Goal: Task Accomplishment & Management: Complete application form

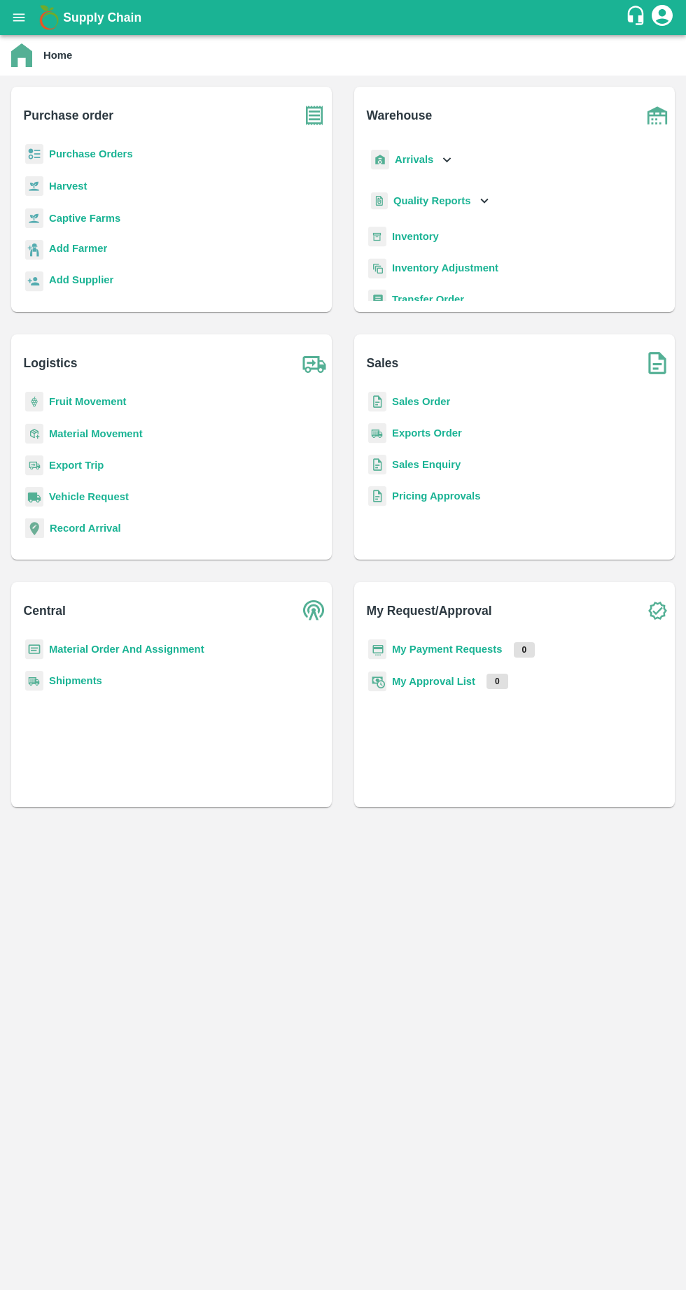
click at [74, 153] on b "Purchase Orders" at bounding box center [91, 153] width 84 height 11
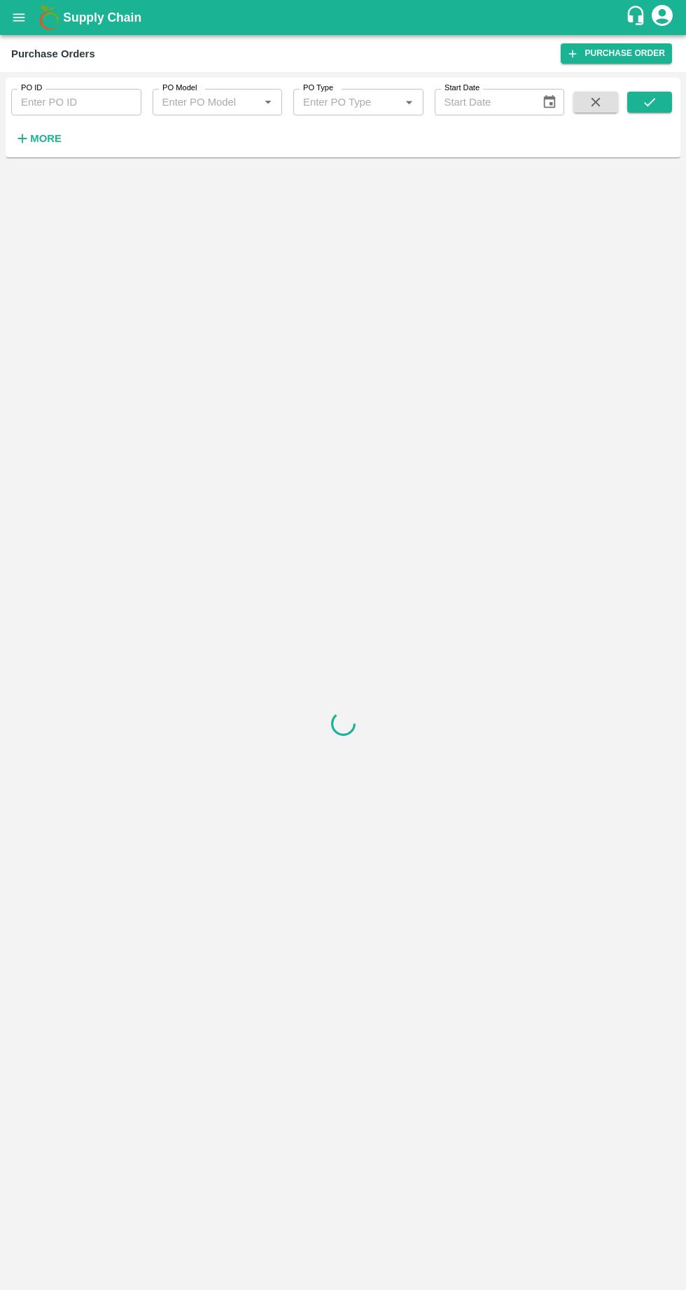
click at [22, 138] on icon "button" at bounding box center [22, 138] width 9 height 9
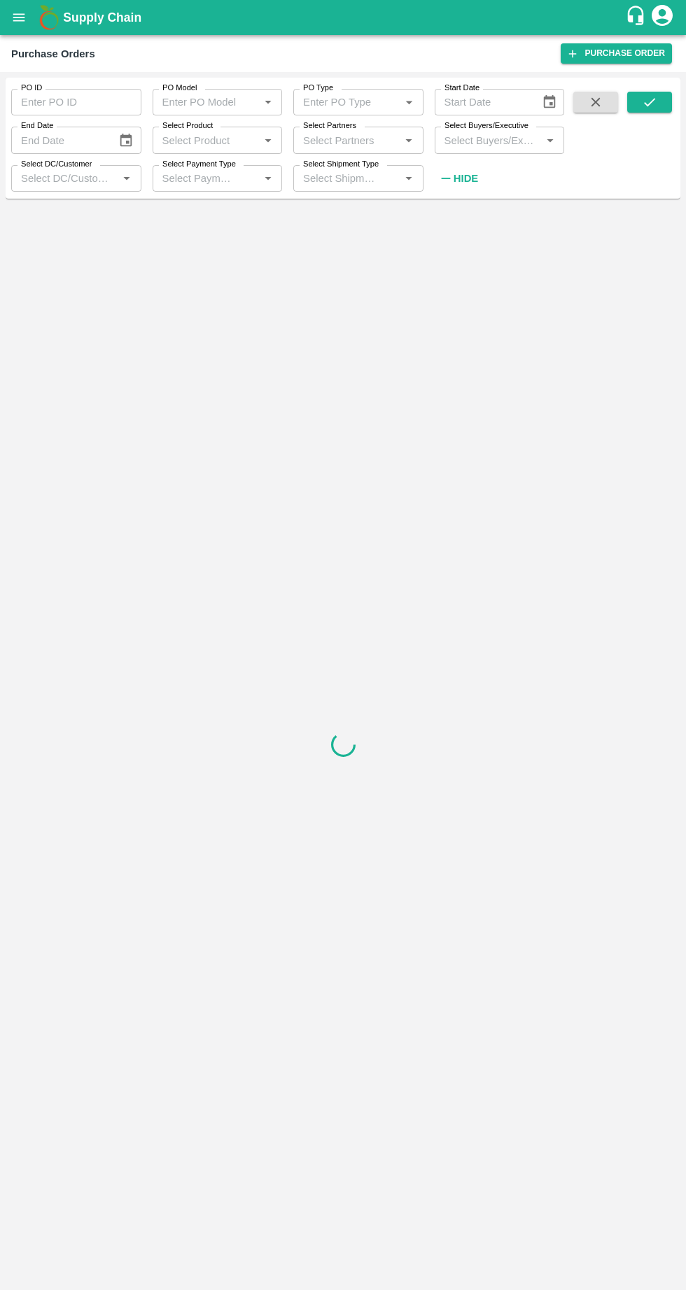
click at [339, 146] on input "Select Partners" at bounding box center [346, 140] width 99 height 18
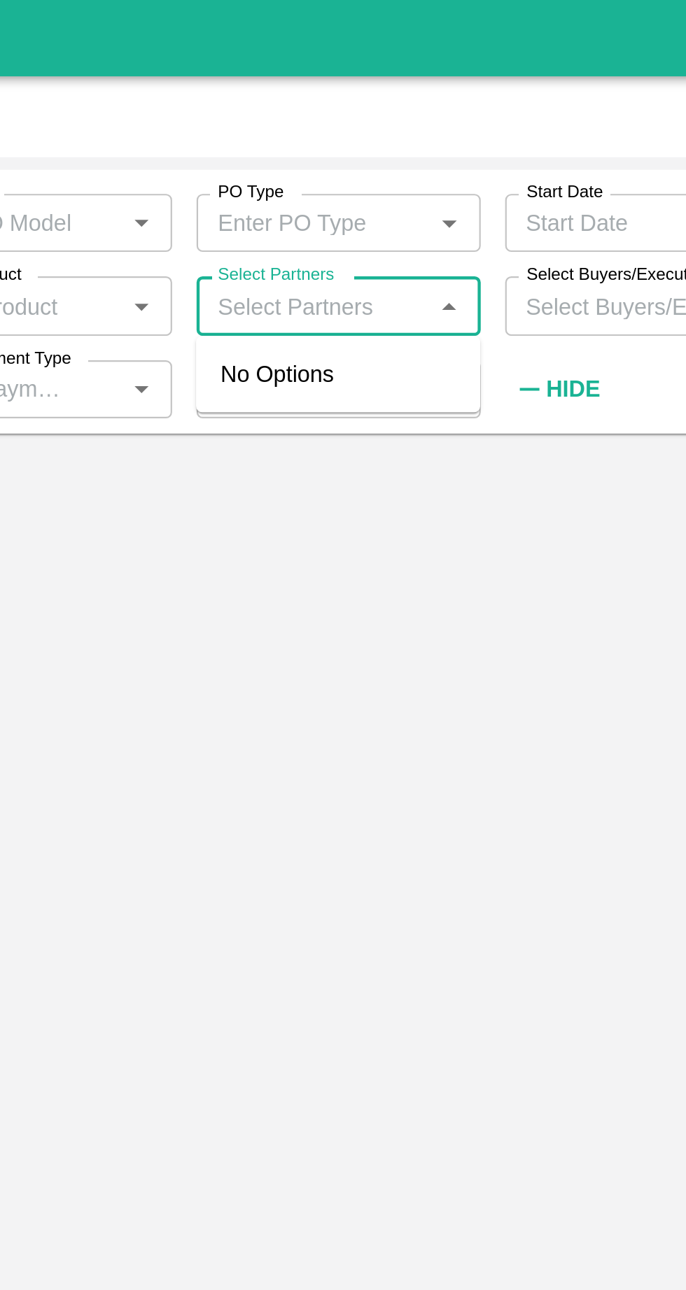
click at [455, 143] on input "Select Buyers/Executive" at bounding box center [488, 140] width 99 height 18
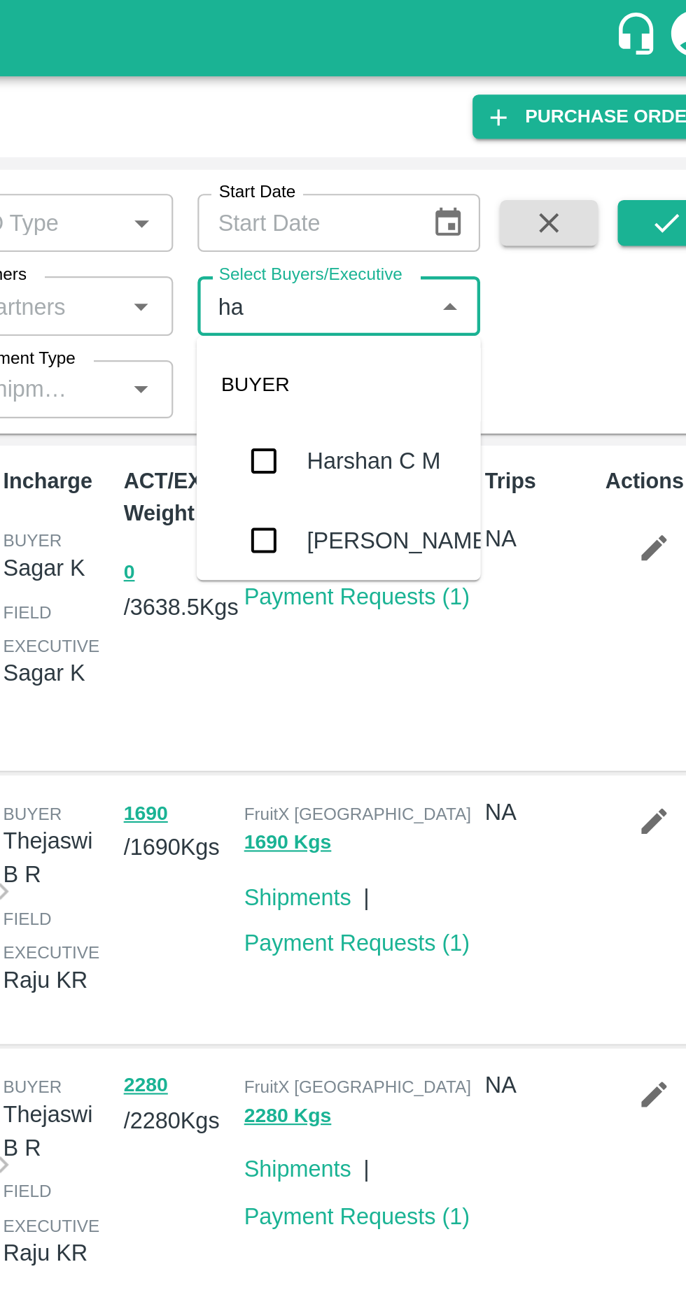
type input "h"
type input "v"
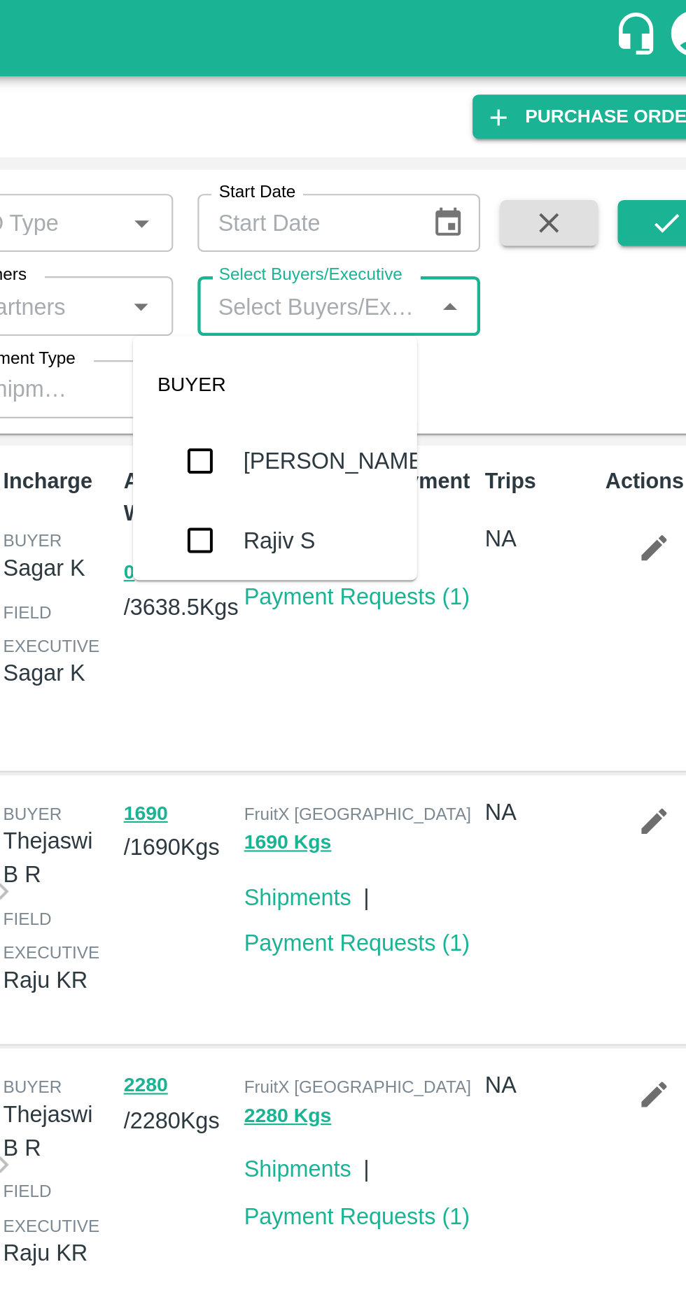
click at [314, 143] on input "Select Partners" at bounding box center [346, 140] width 99 height 18
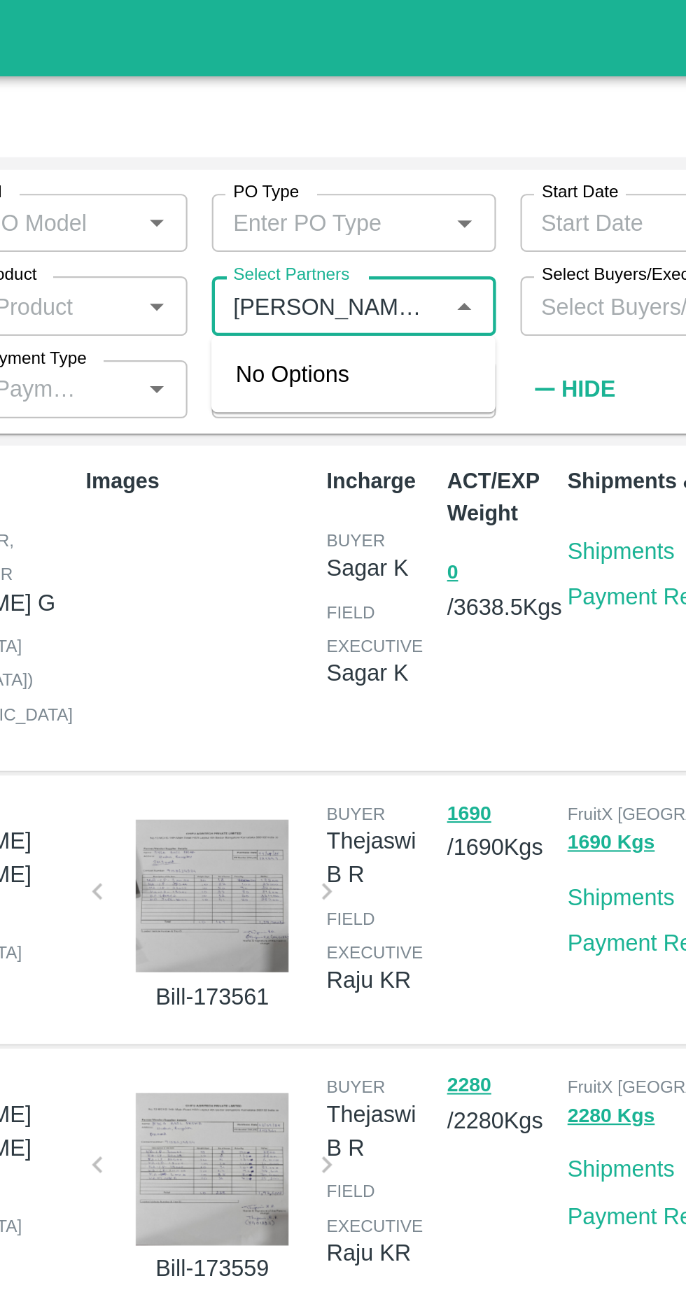
type input "[PERSON_NAME] san"
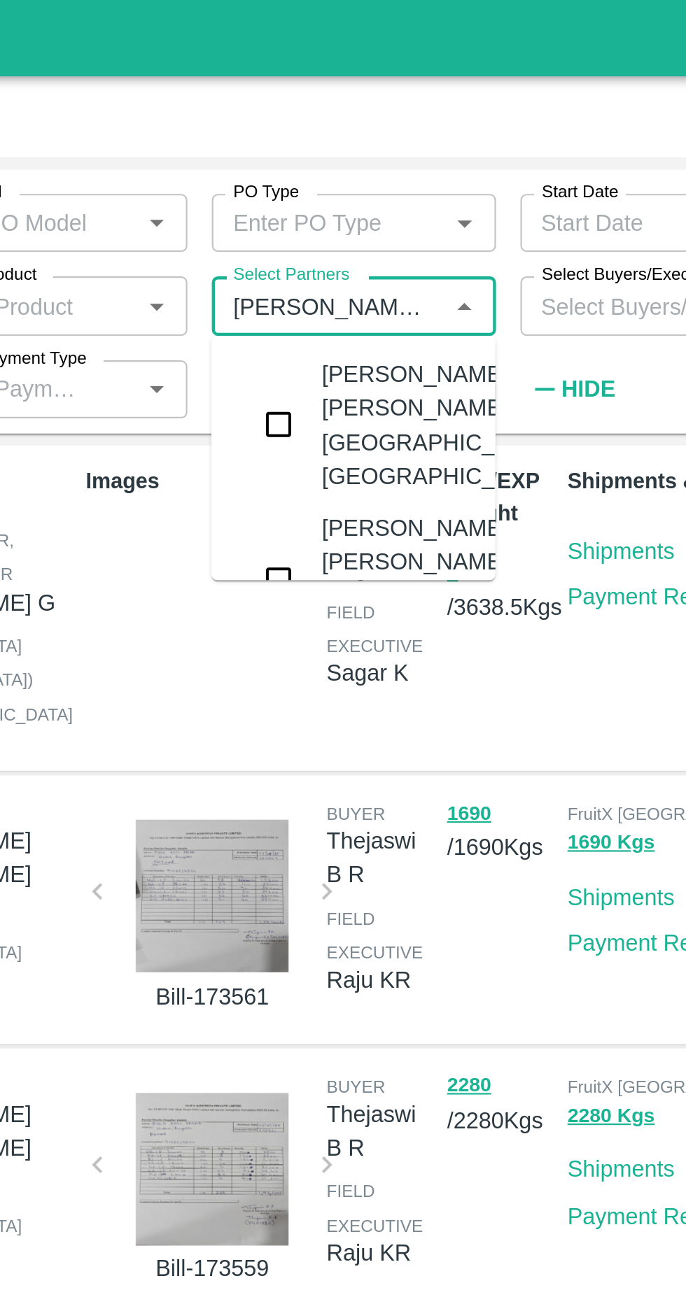
click at [319, 201] on input "checkbox" at bounding box center [324, 194] width 28 height 28
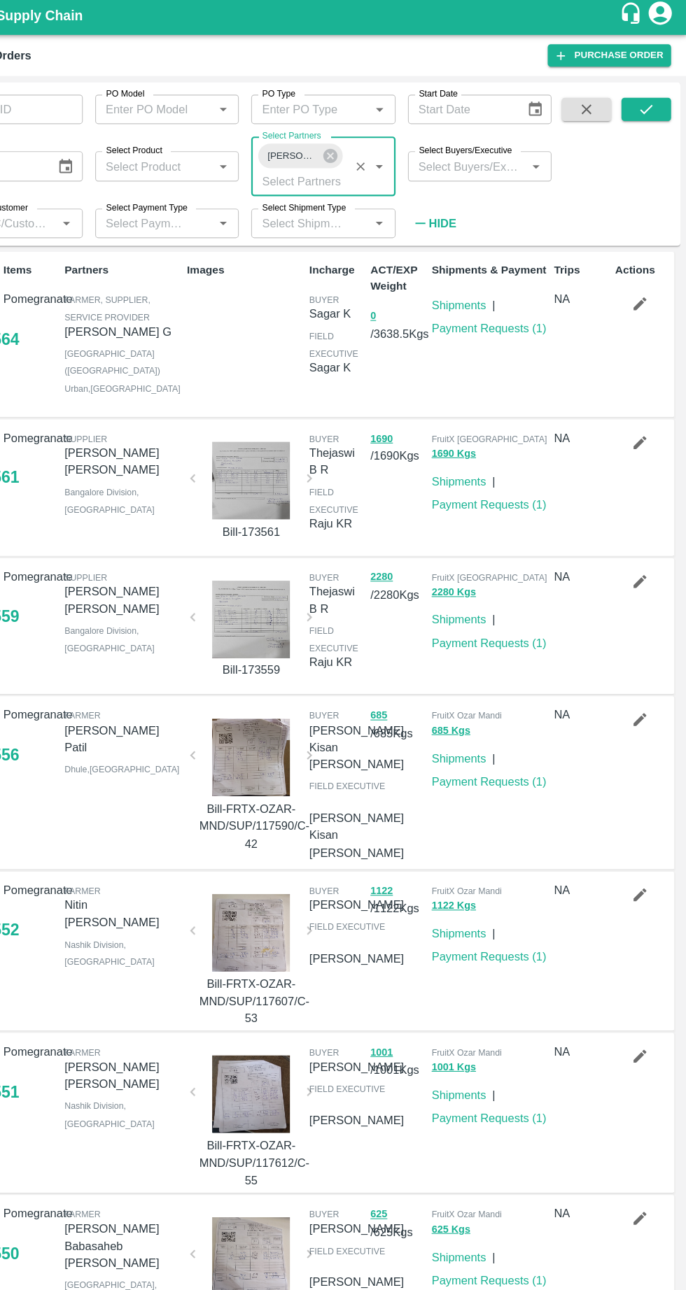
click at [661, 106] on button "submit" at bounding box center [649, 102] width 45 height 21
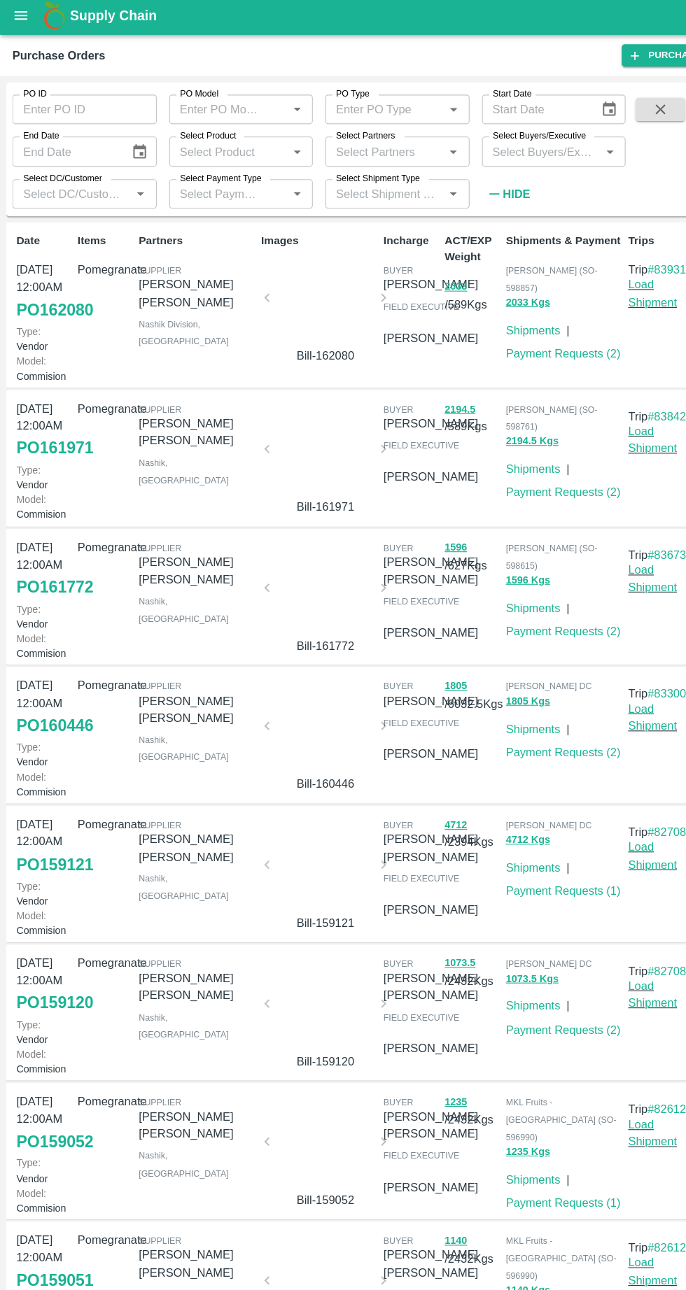
click at [463, 317] on link "Payment Requests ( 2 )" at bounding box center [508, 322] width 104 height 11
click at [306, 128] on label "Select Partners" at bounding box center [329, 125] width 53 height 11
click at [306, 131] on input "Select Partners" at bounding box center [346, 140] width 99 height 18
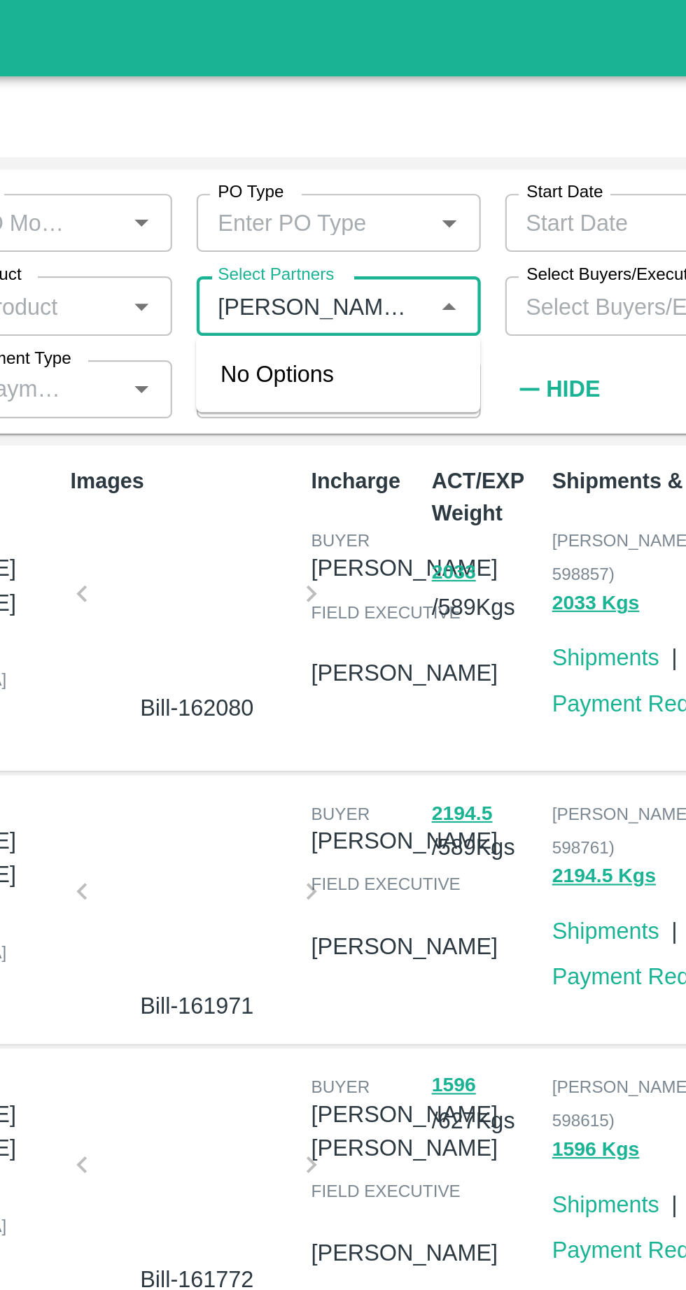
type input "[PERSON_NAME] sanja"
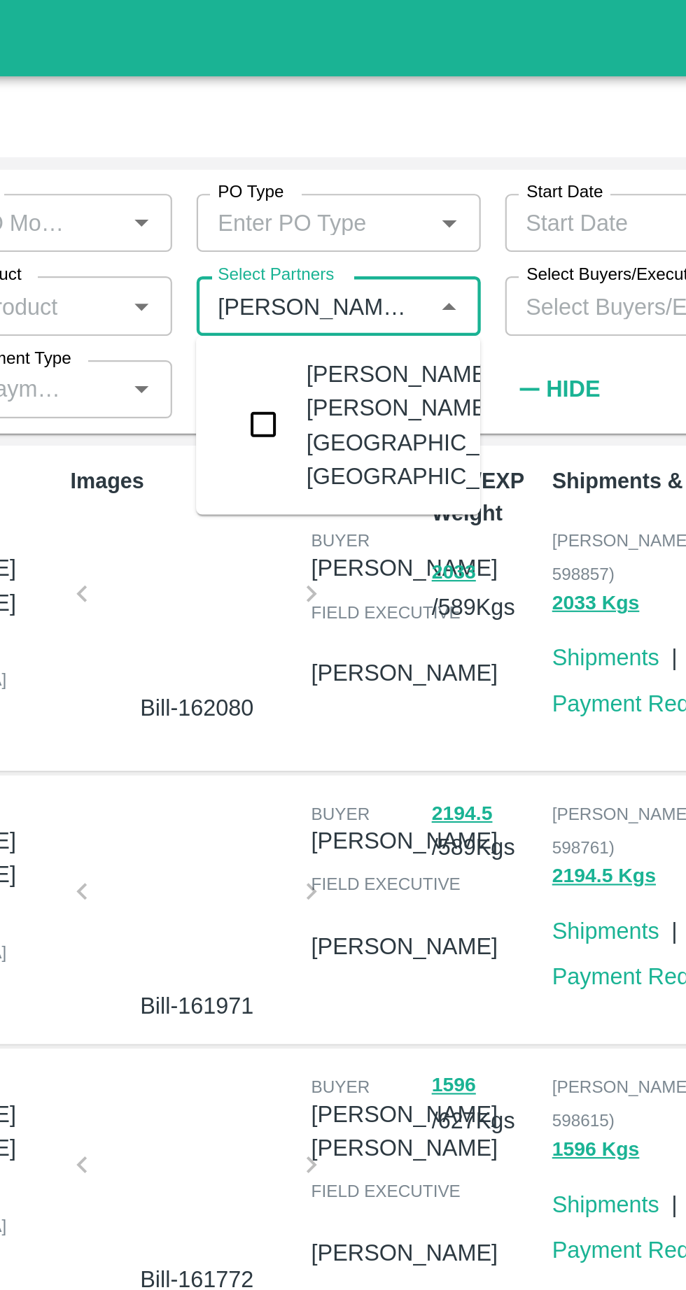
click at [321, 208] on input "checkbox" at bounding box center [324, 194] width 28 height 28
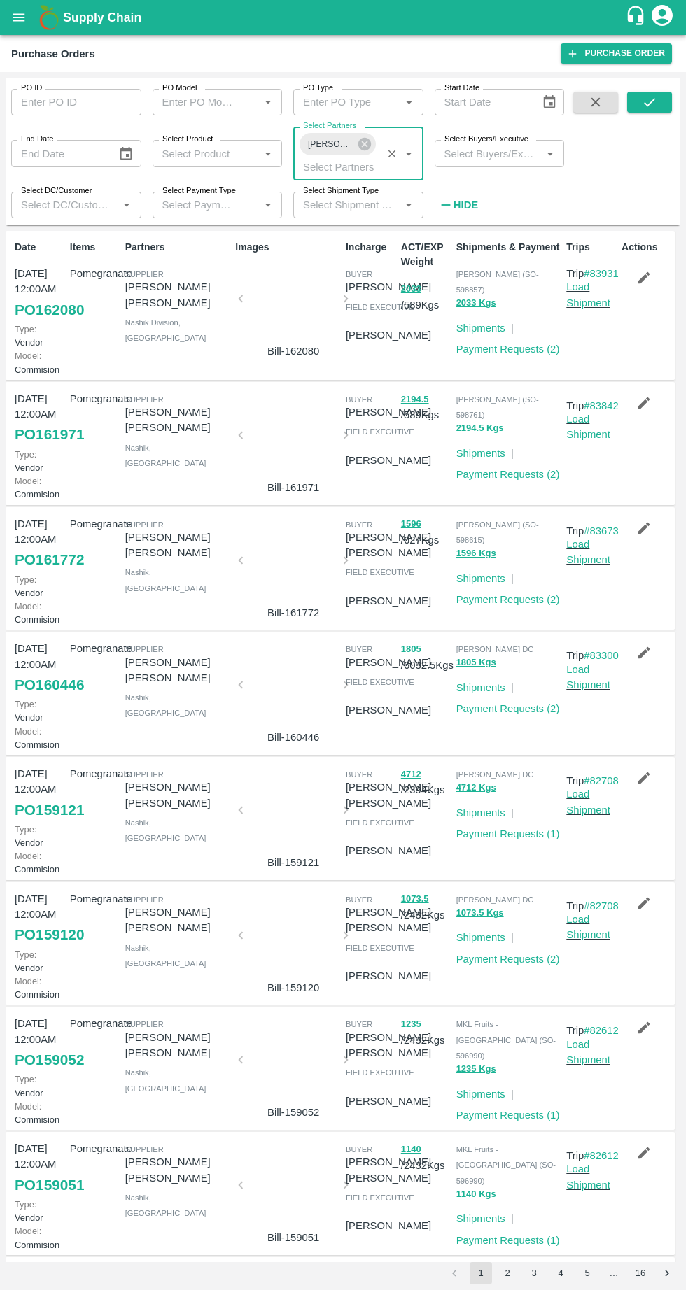
click at [649, 102] on icon "submit" at bounding box center [648, 101] width 15 height 15
click at [463, 343] on link "Payment Requests ( 2 )" at bounding box center [508, 348] width 104 height 11
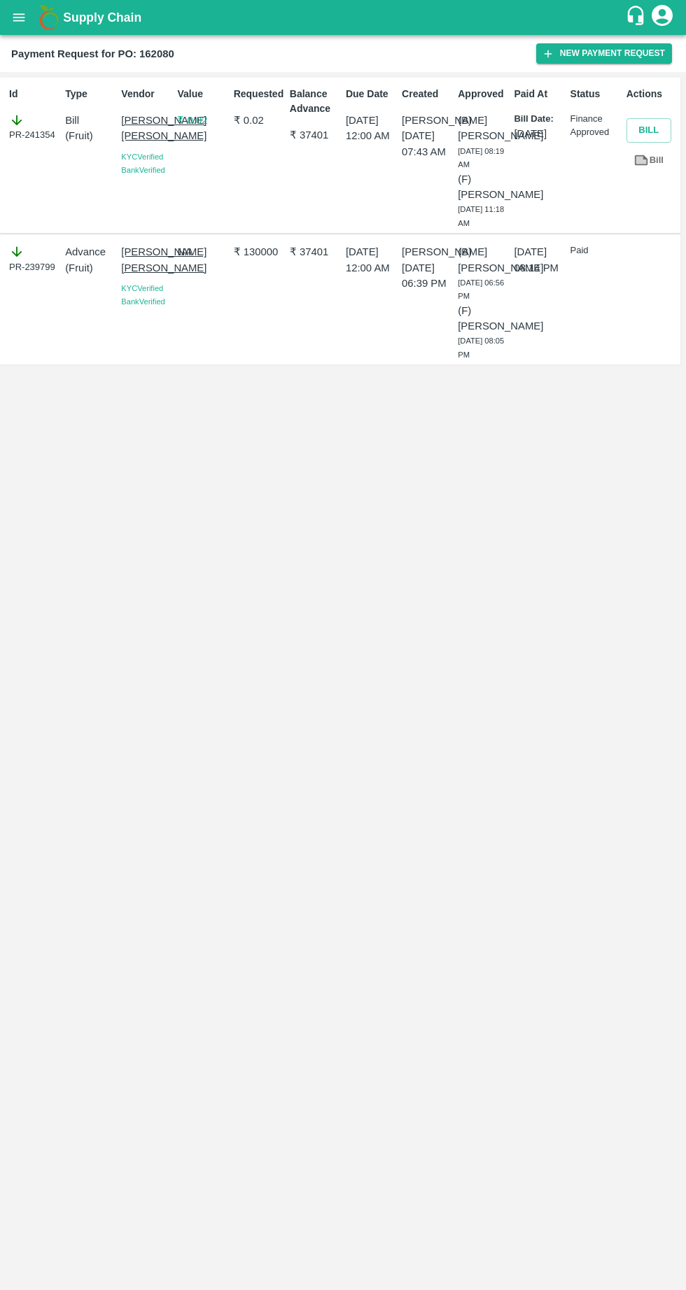
click at [552, 53] on icon "button" at bounding box center [548, 54] width 8 height 8
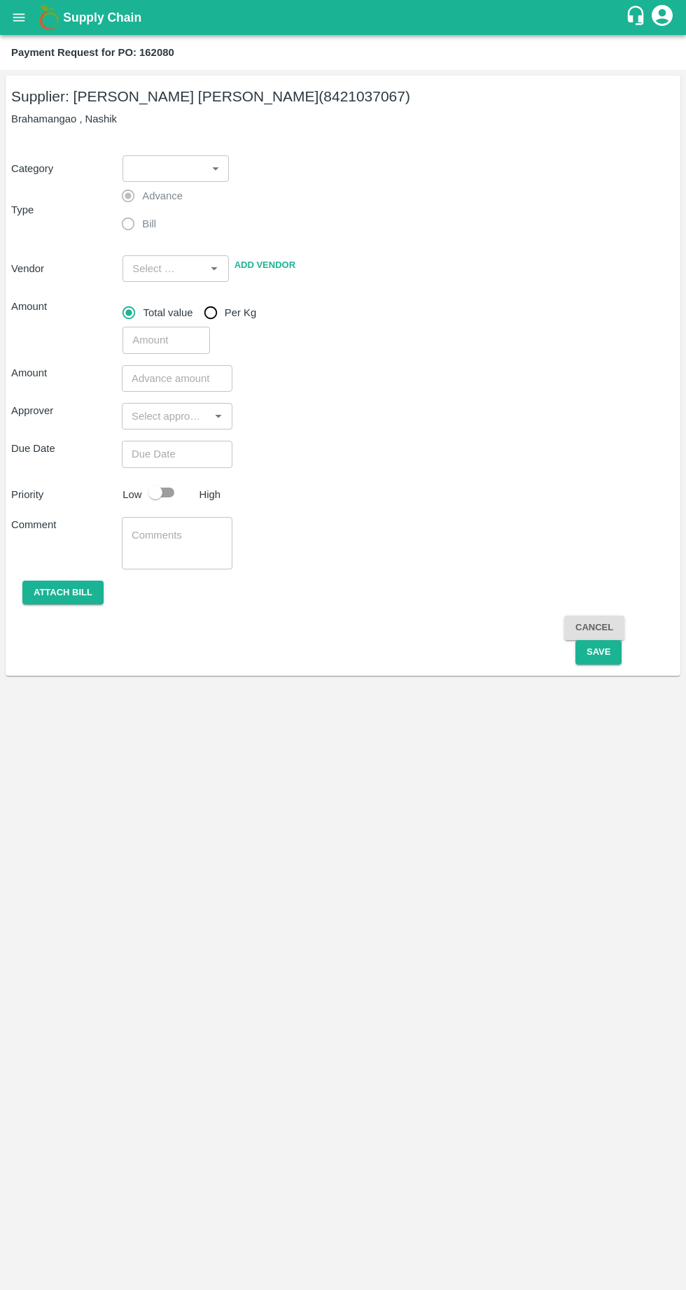
click at [161, 179] on body "Supply Chain Payment Request for PO: 162080 Supplier: Harshal Sanjay Ahire (842…" at bounding box center [343, 645] width 686 height 1290
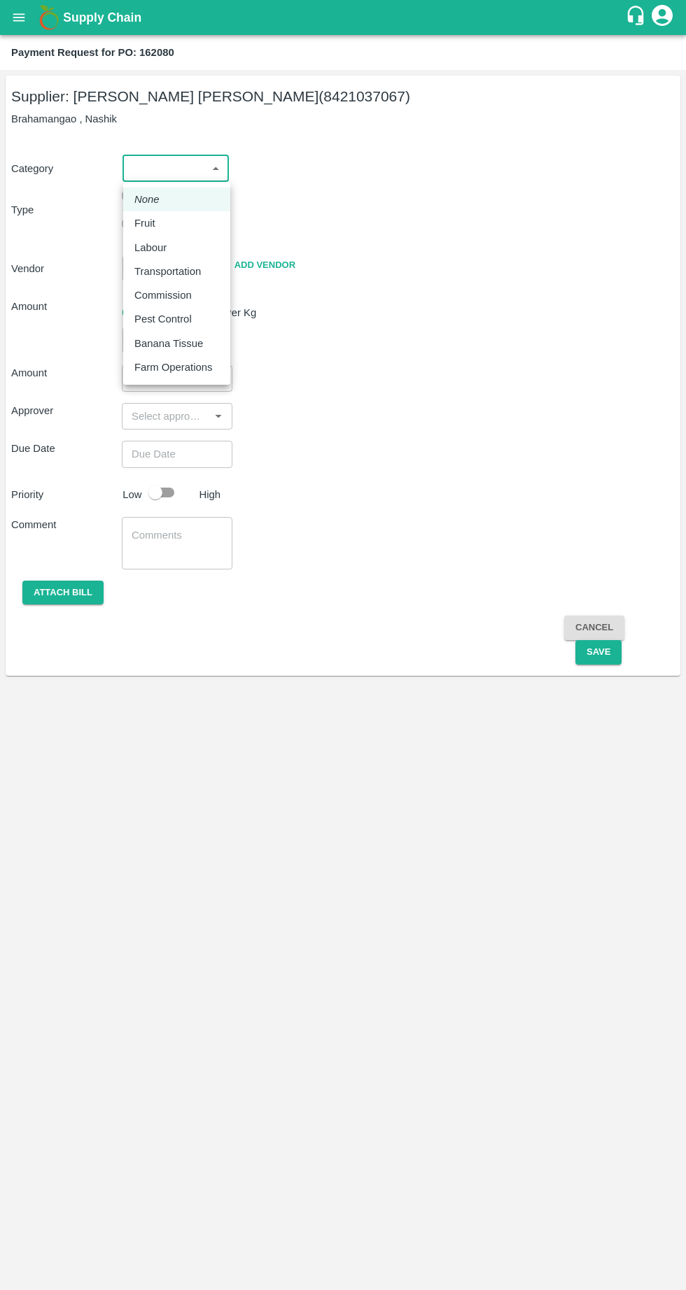
click at [134, 225] on li "Fruit" at bounding box center [176, 223] width 107 height 24
type input "1"
type input "Harshal Sanjay Ahire - 8421037067(Supplier)"
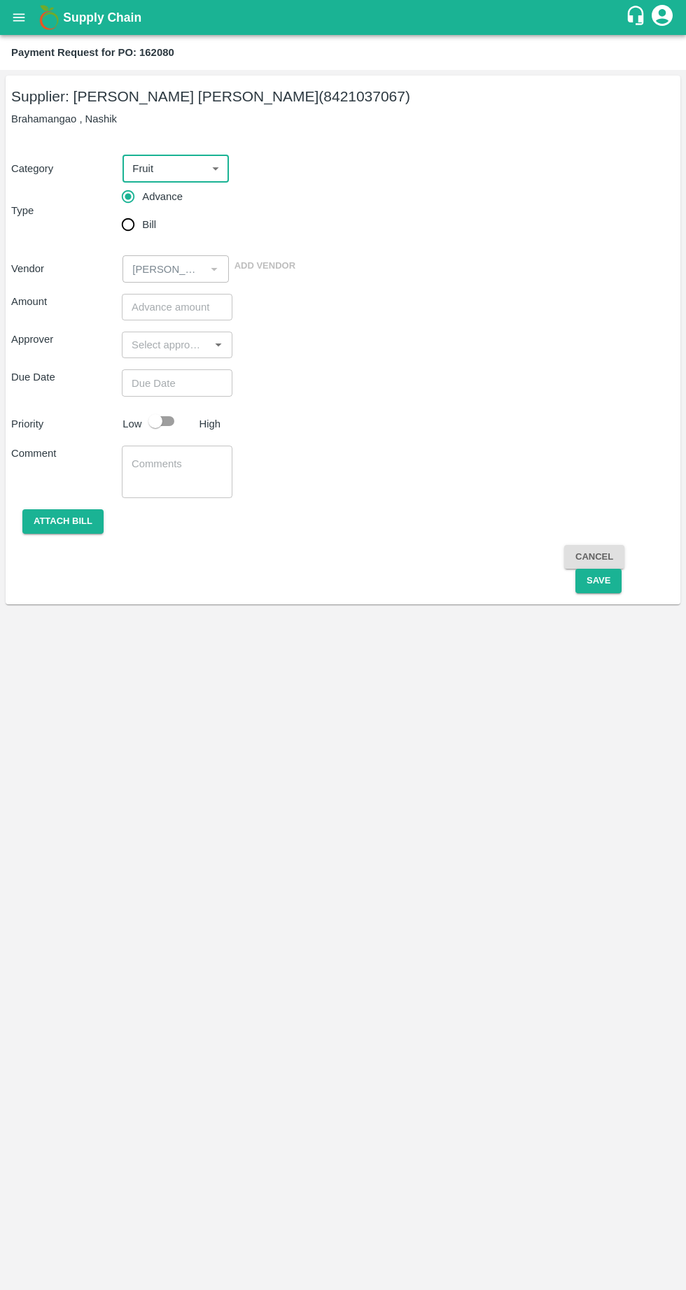
click at [123, 238] on input "Bill" at bounding box center [128, 225] width 28 height 28
radio input "true"
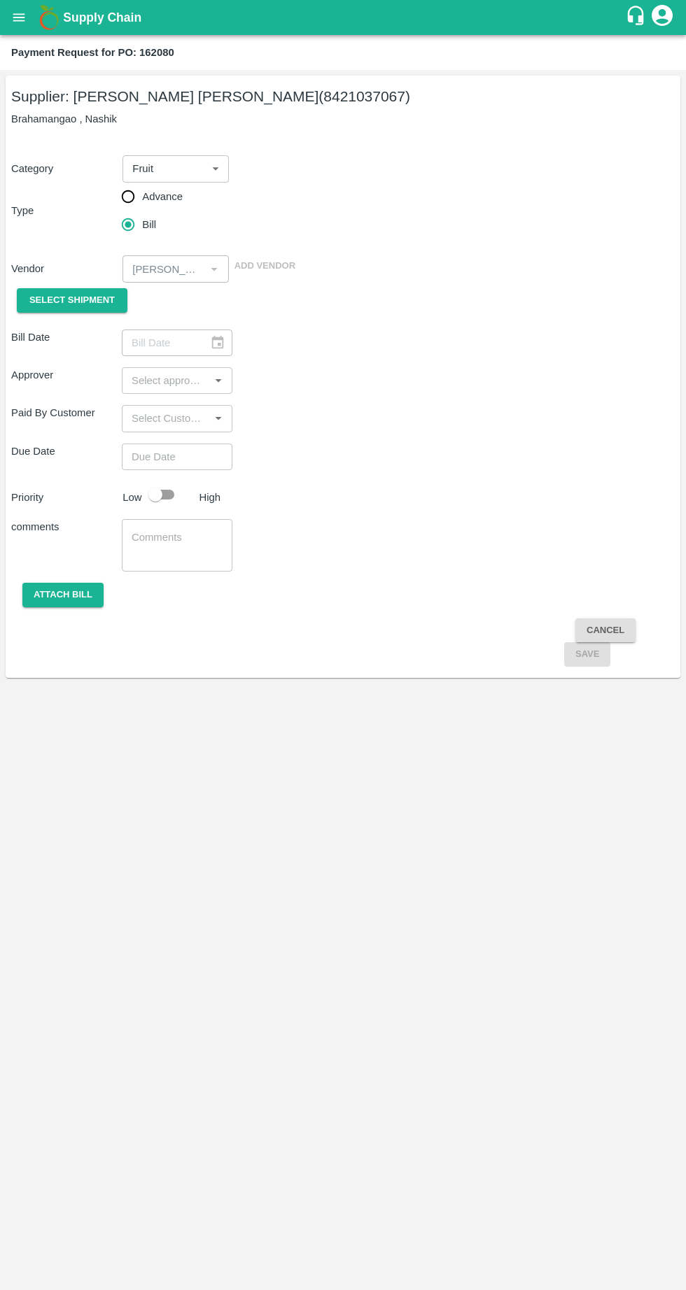
click at [52, 306] on span "Select Shipment" at bounding box center [71, 300] width 85 height 16
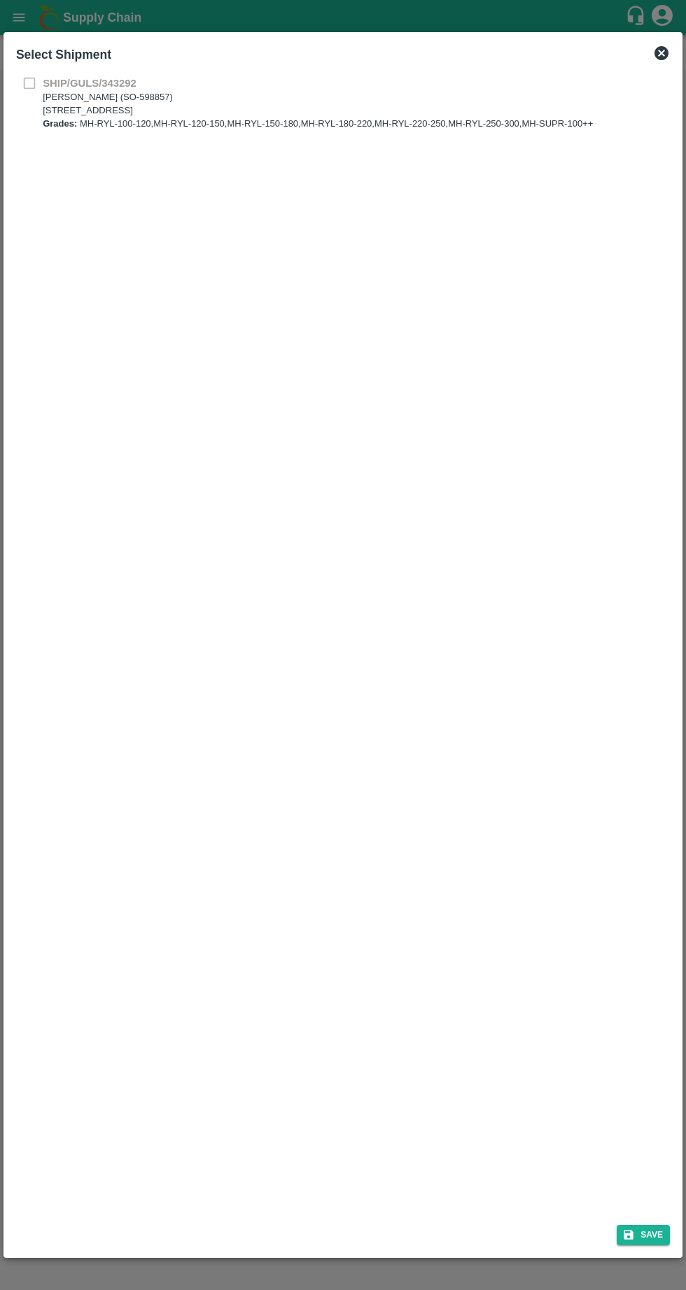
click at [23, 80] on div "SHIP/GULS/343292 Gulshan Rai (SO-598857) C-66, New Subzi Mandi, Azadpur, DELHI,…" at bounding box center [342, 103] width 653 height 55
click at [20, 78] on div "SHIP/GULS/343292 Gulshan Rai (SO-598857) C-66, New Subzi Mandi, Azadpur, DELHI,…" at bounding box center [342, 103] width 653 height 55
click at [63, 119] on b "Grades:" at bounding box center [60, 123] width 34 height 10
click at [43, 83] on b "SHIP/GULS/343292" at bounding box center [90, 83] width 94 height 11
click at [53, 87] on b "SHIP/GULS/343292" at bounding box center [90, 83] width 94 height 11
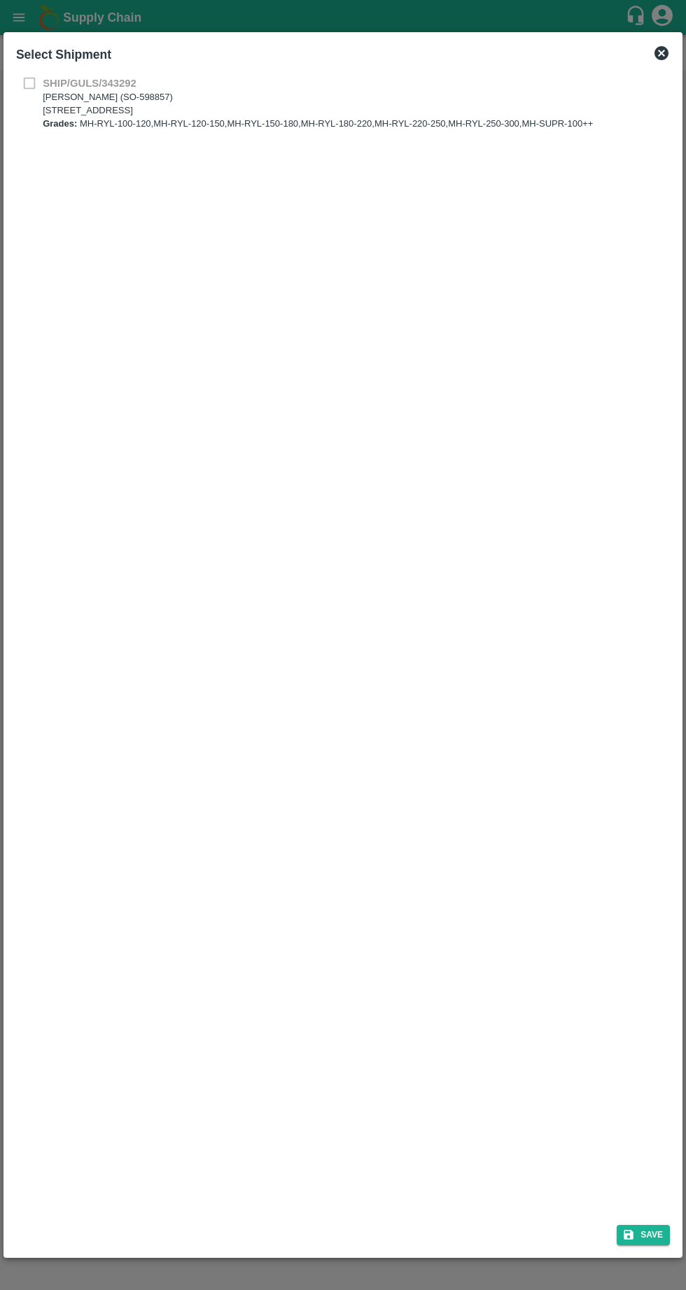
click at [50, 87] on b "SHIP/GULS/343292" at bounding box center [90, 83] width 94 height 11
click at [661, 57] on icon at bounding box center [661, 53] width 14 height 14
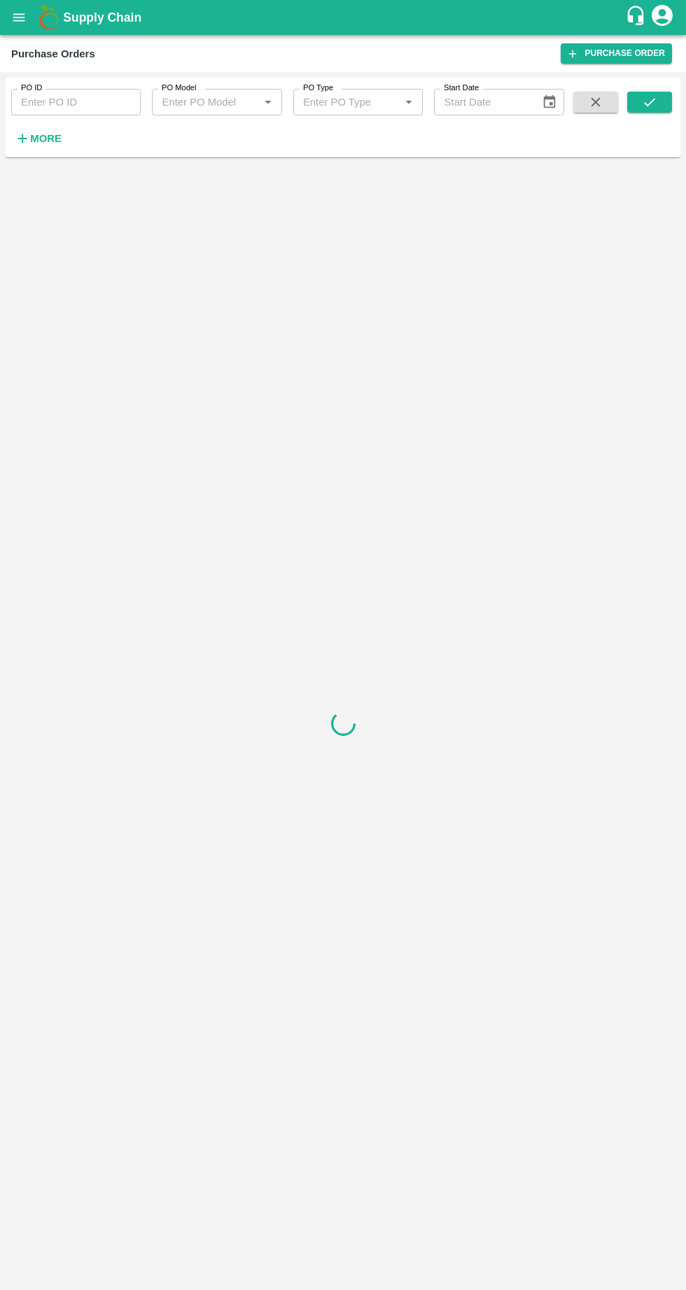
click at [51, 145] on h6 "More" at bounding box center [45, 138] width 31 height 18
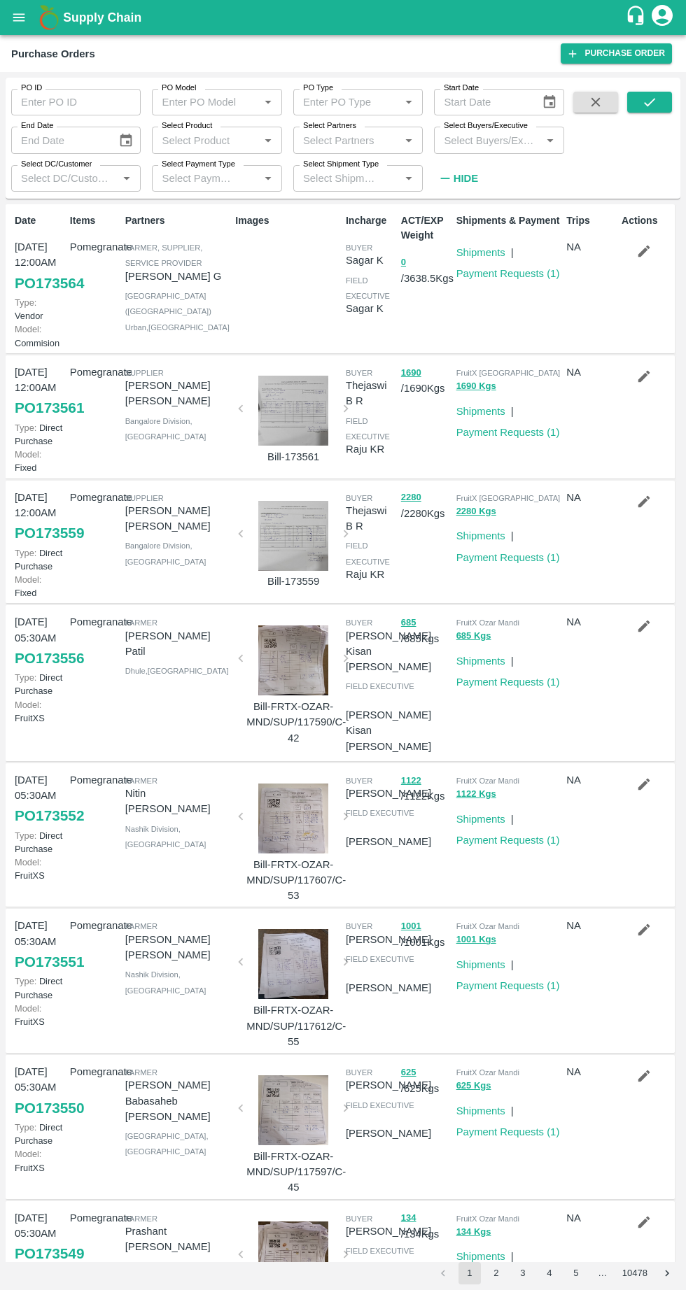
click at [465, 140] on input "Select Buyers/Executive" at bounding box center [487, 140] width 98 height 18
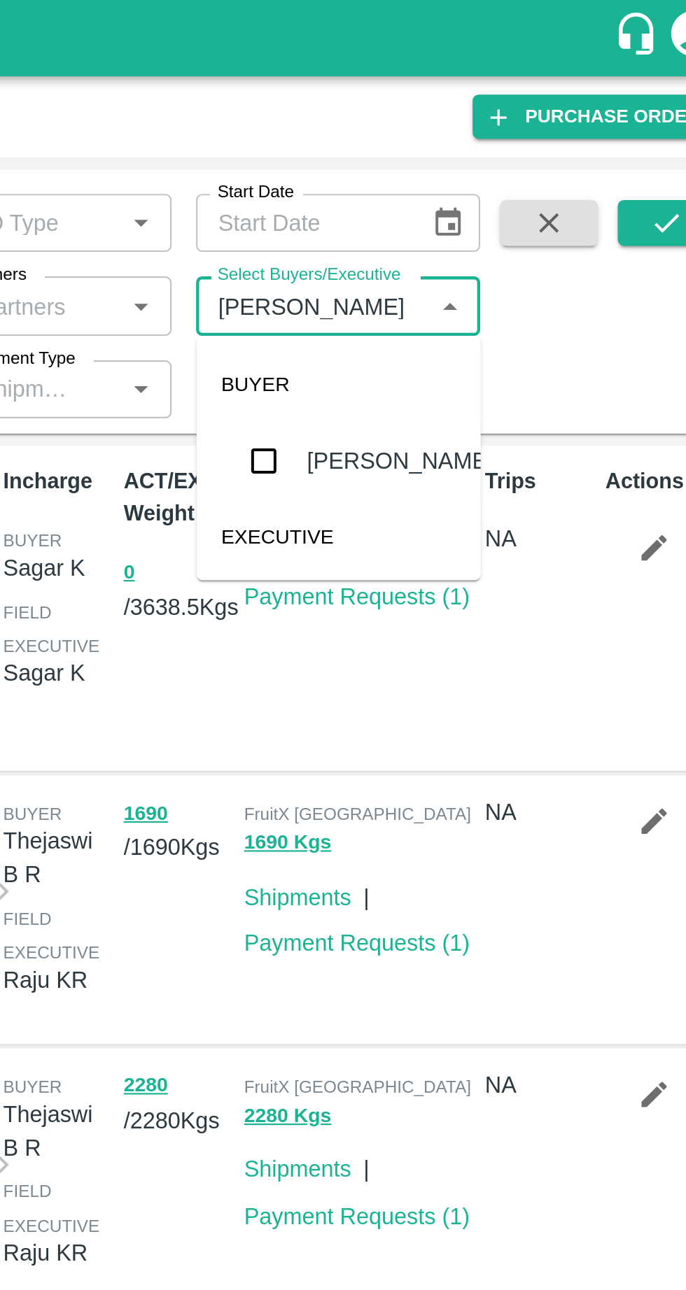
type input "vikas kok"
click at [458, 213] on input "checkbox" at bounding box center [465, 211] width 28 height 28
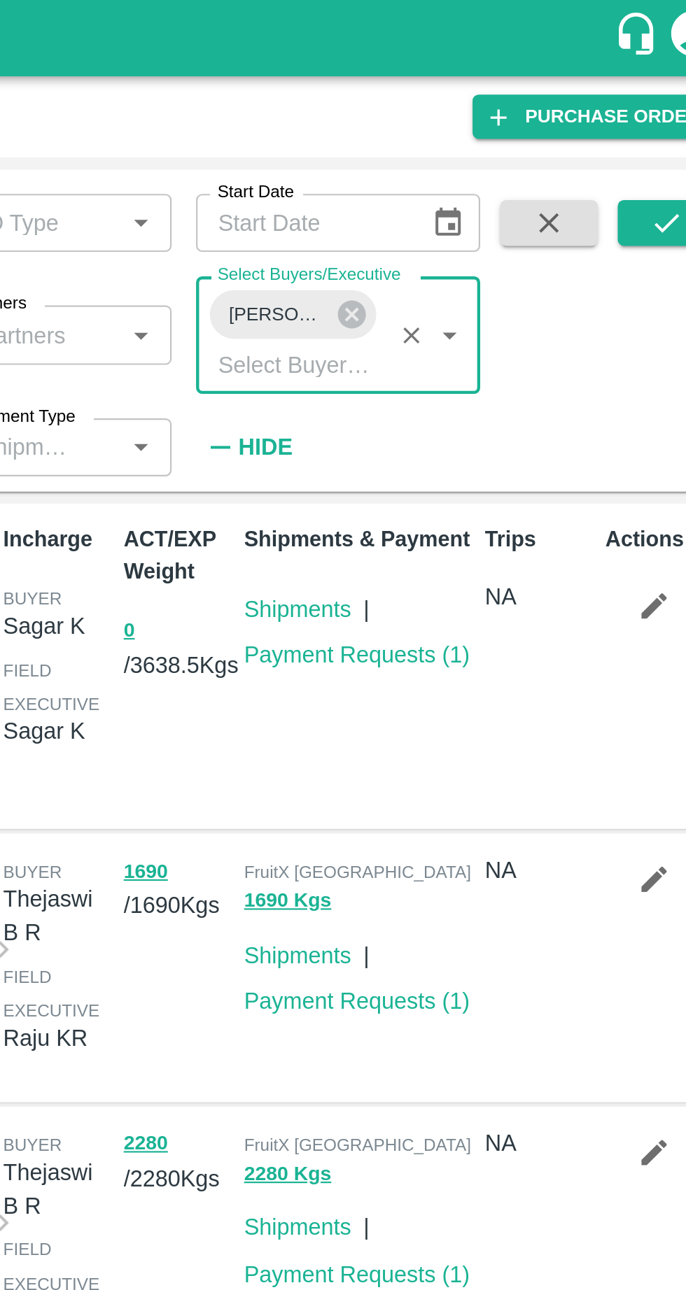
click at [510, 146] on icon at bounding box center [505, 144] width 13 height 13
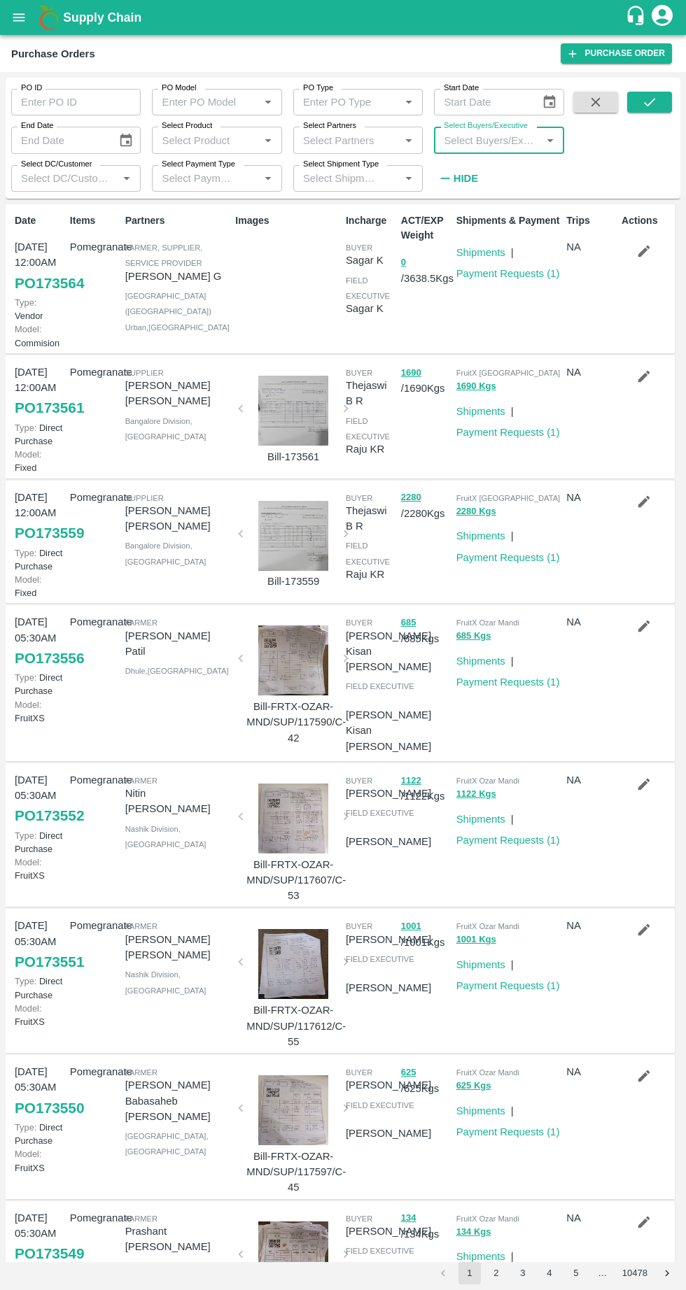
click at [315, 139] on input "Select Partners" at bounding box center [346, 140] width 98 height 18
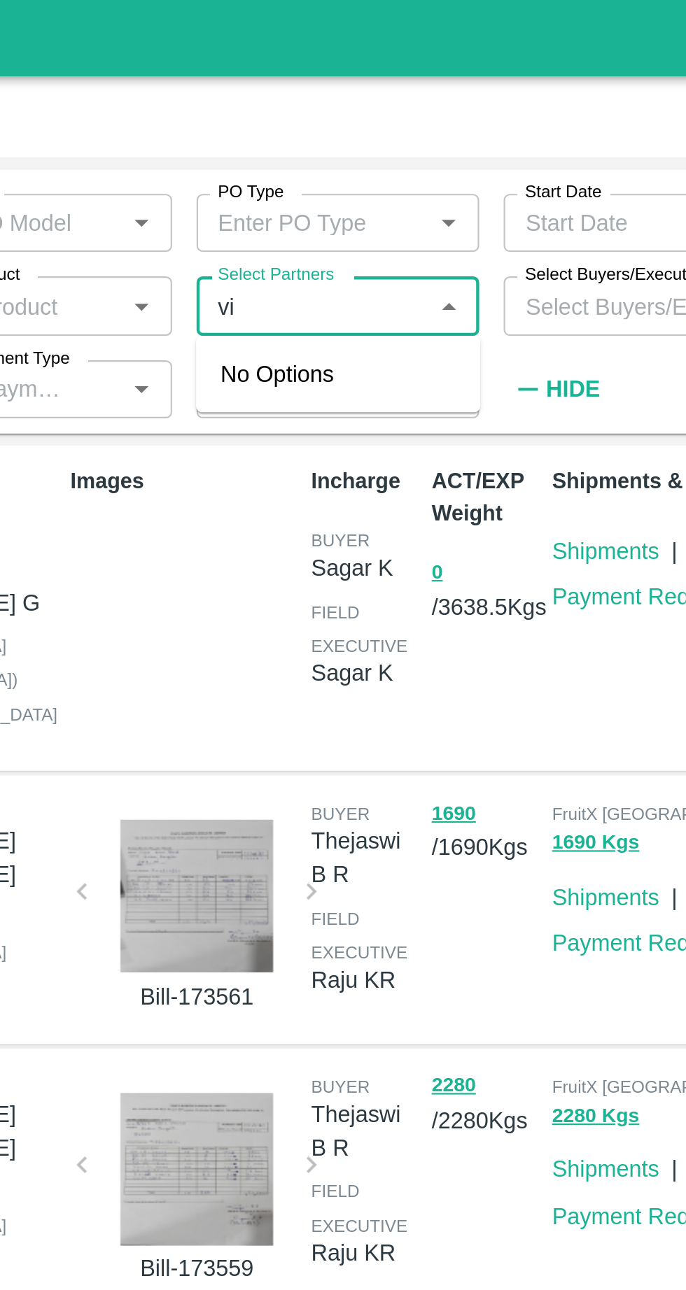
type input "v"
type input "[PERSON_NAME] san"
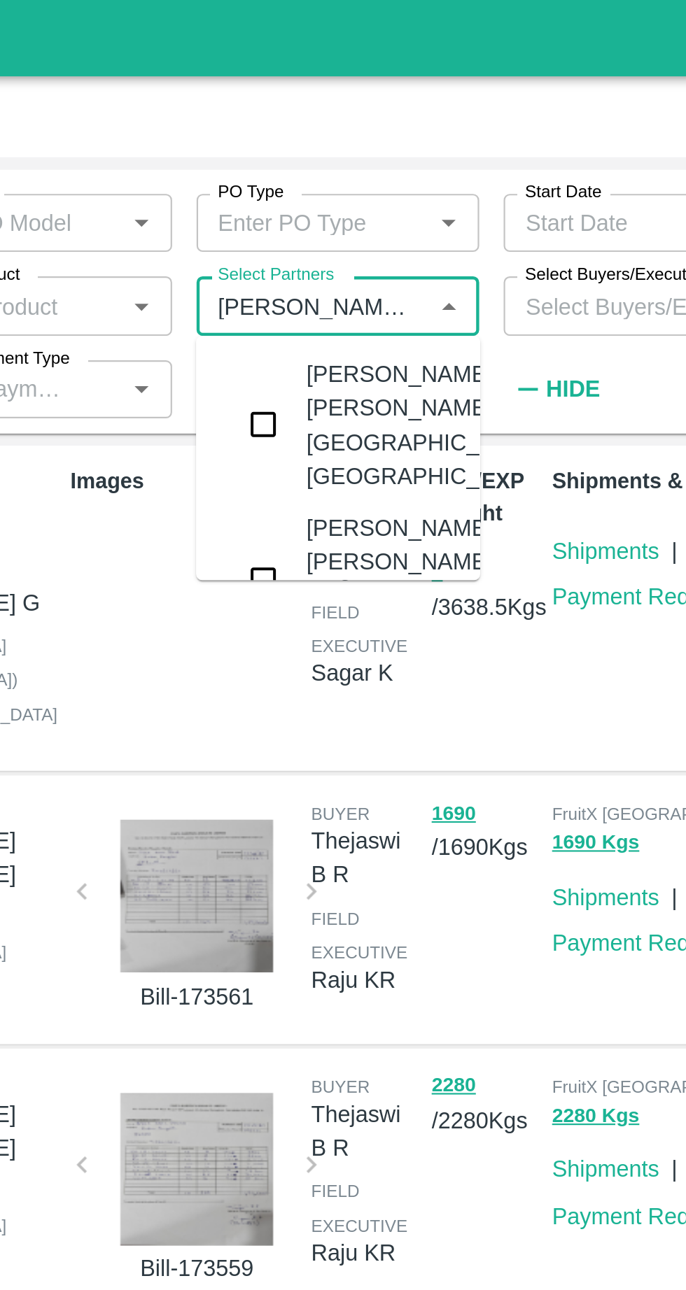
click at [326, 201] on input "checkbox" at bounding box center [324, 194] width 28 height 28
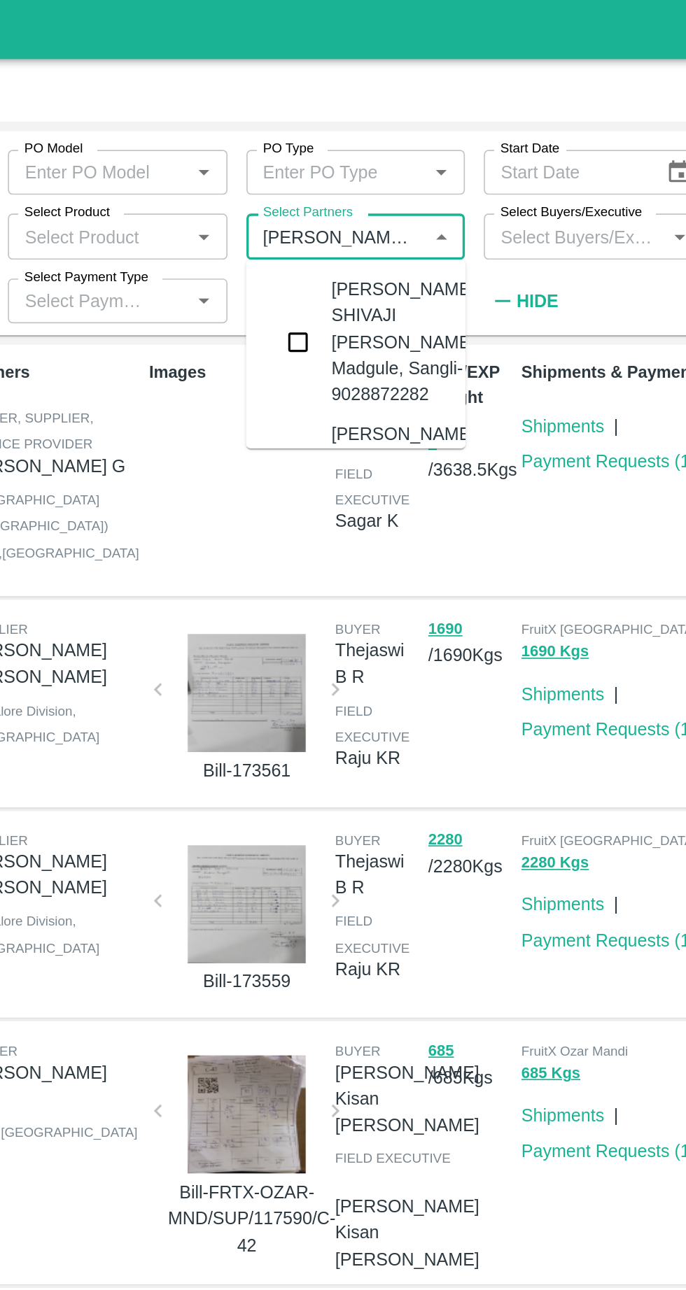
type input "[PERSON_NAME] sa"
click at [323, 206] on input "checkbox" at bounding box center [324, 194] width 28 height 28
type input "[PERSON_NAME] sa"
click at [328, 202] on input "checkbox" at bounding box center [324, 194] width 28 height 28
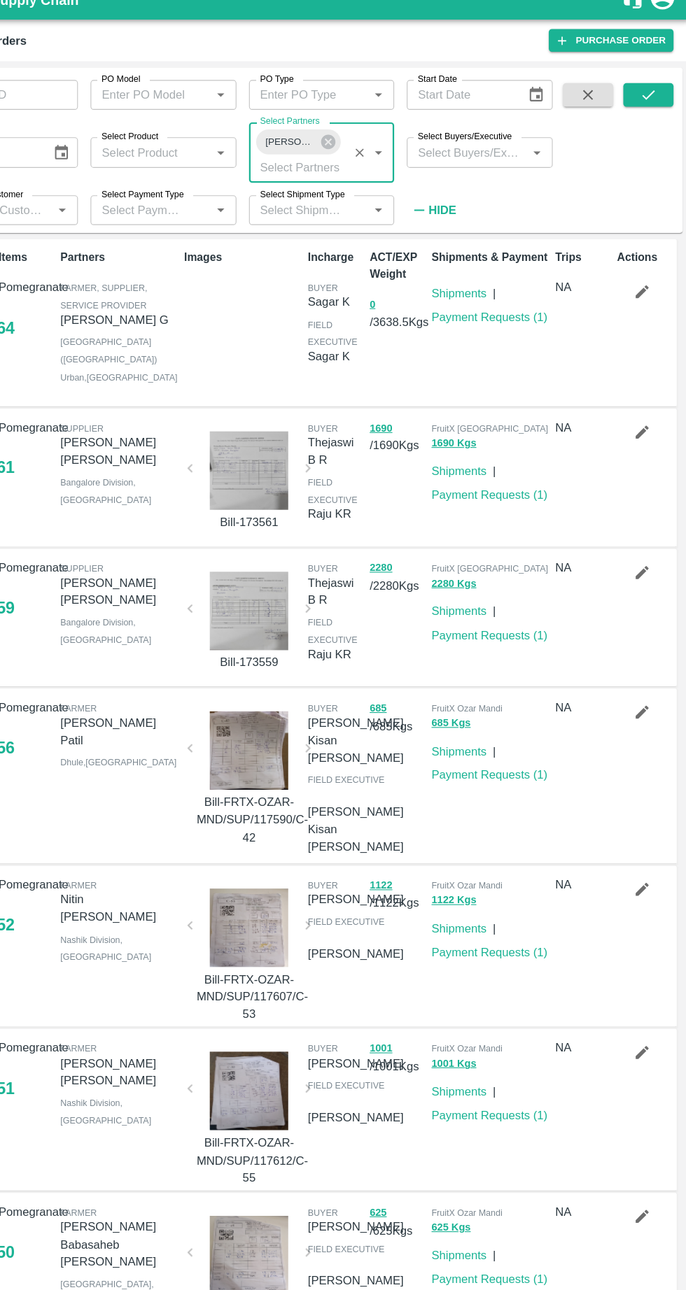
click at [664, 112] on button "submit" at bounding box center [649, 102] width 45 height 21
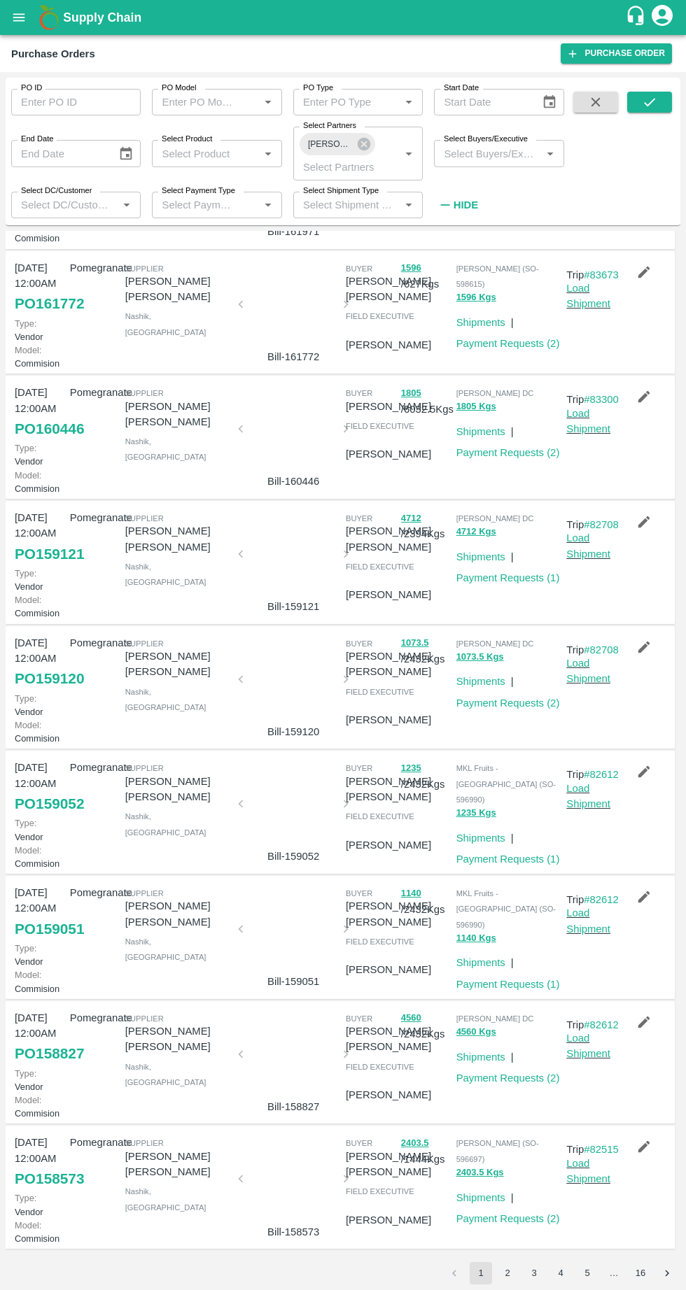
scroll to position [511, 0]
